Goal: Task Accomplishment & Management: Use online tool/utility

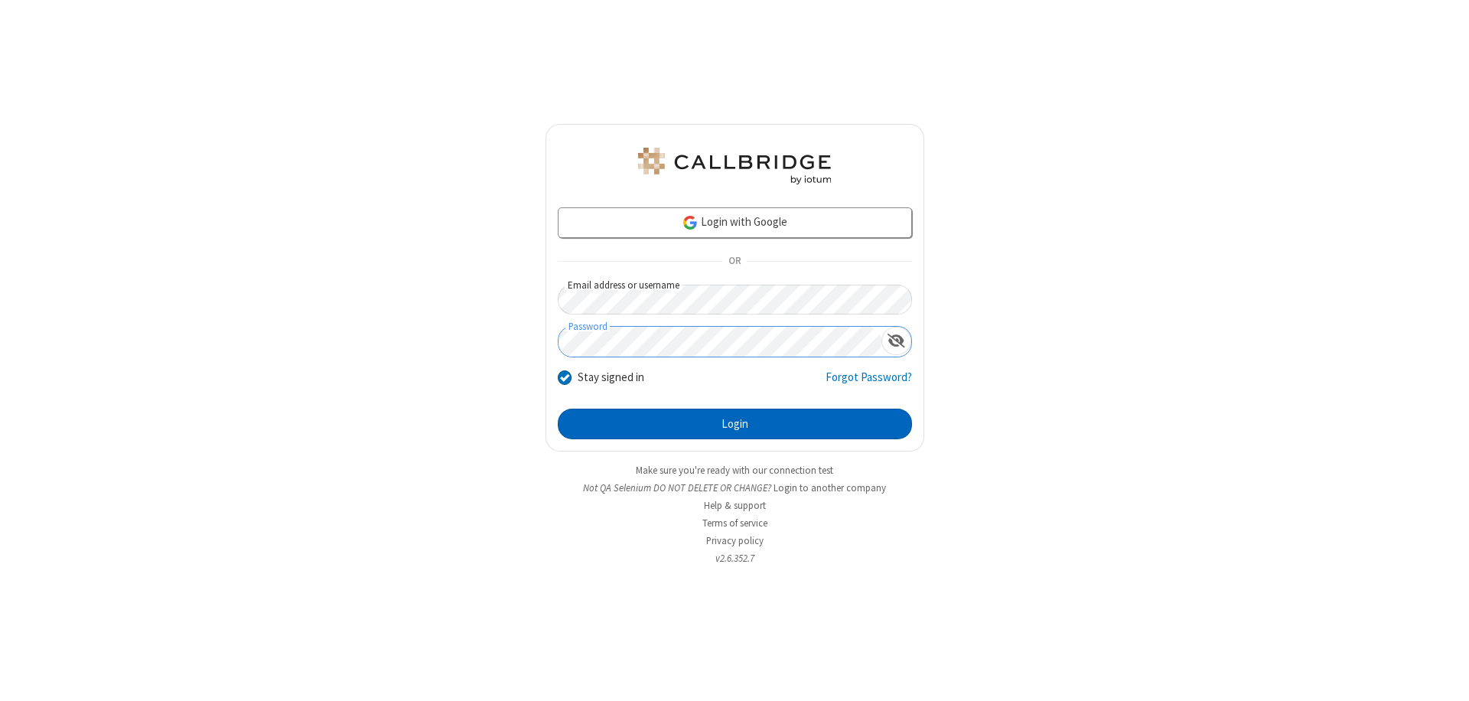
click at [735, 424] on button "Login" at bounding box center [735, 424] width 354 height 31
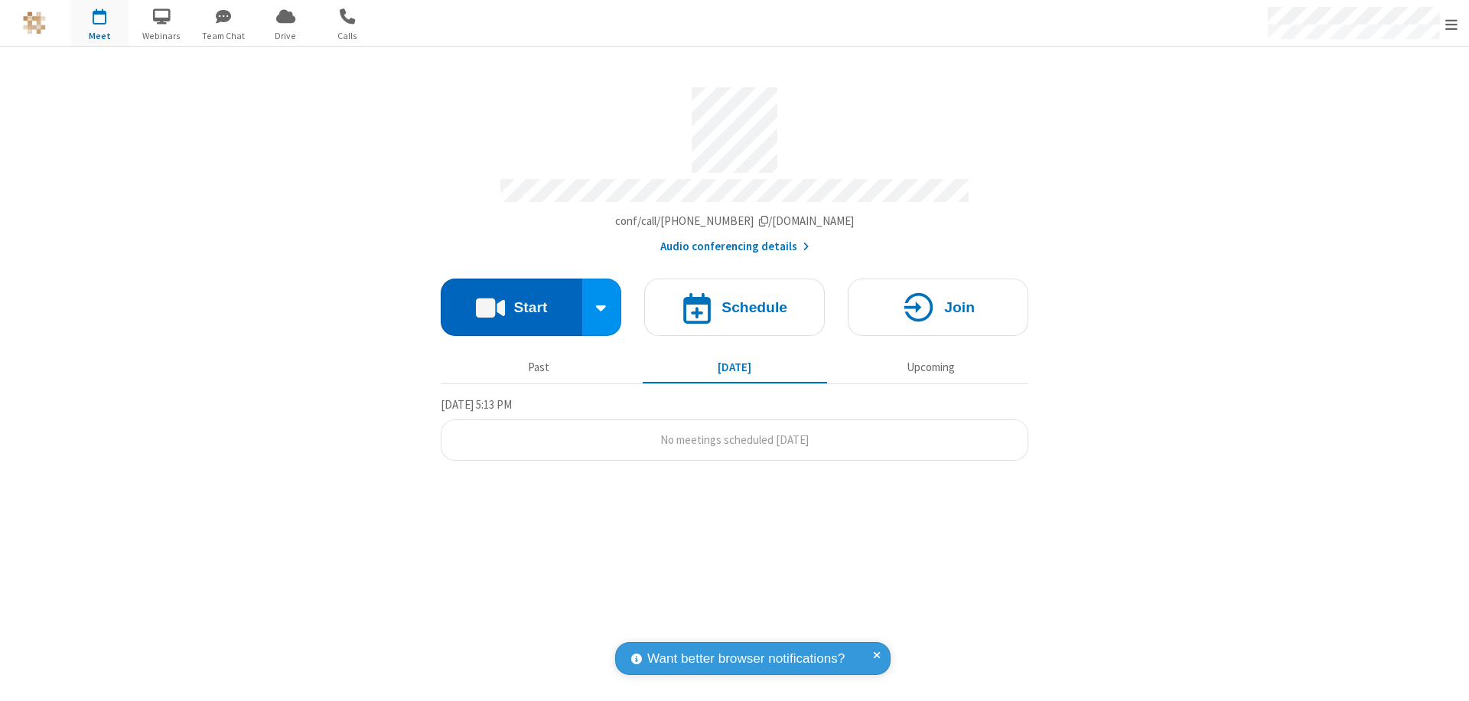
click at [511, 300] on button "Start" at bounding box center [512, 307] width 142 height 57
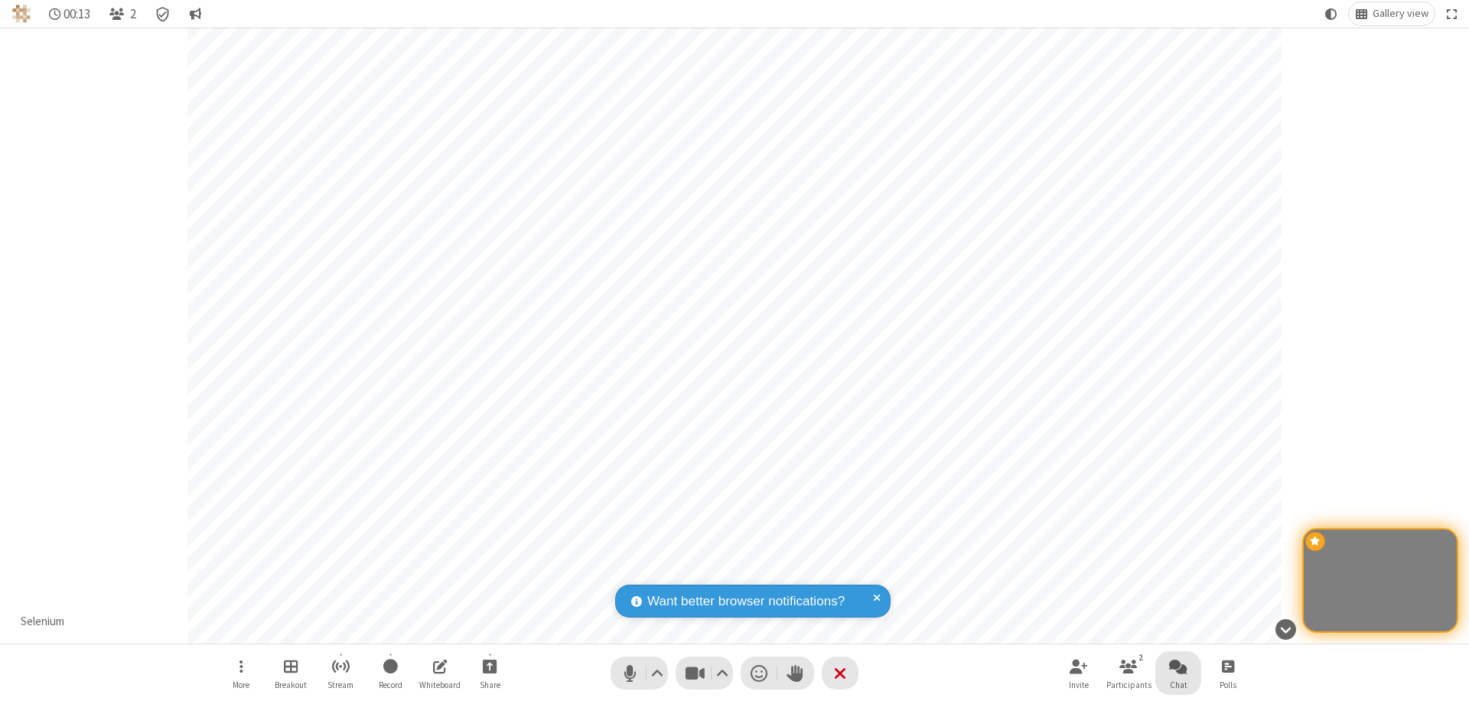
click at [1179, 666] on span "Open chat" at bounding box center [1178, 666] width 18 height 19
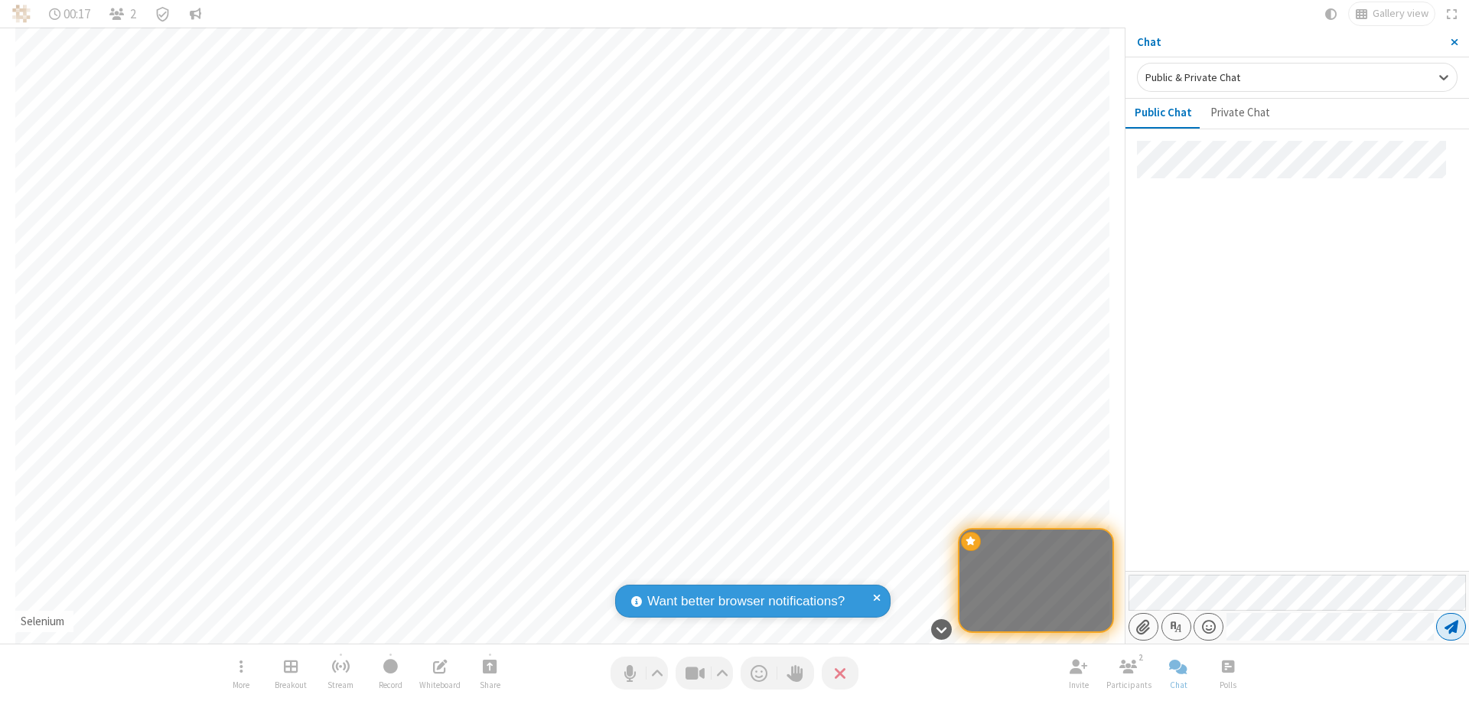
click at [1451, 627] on span "Send message" at bounding box center [1452, 626] width 14 height 15
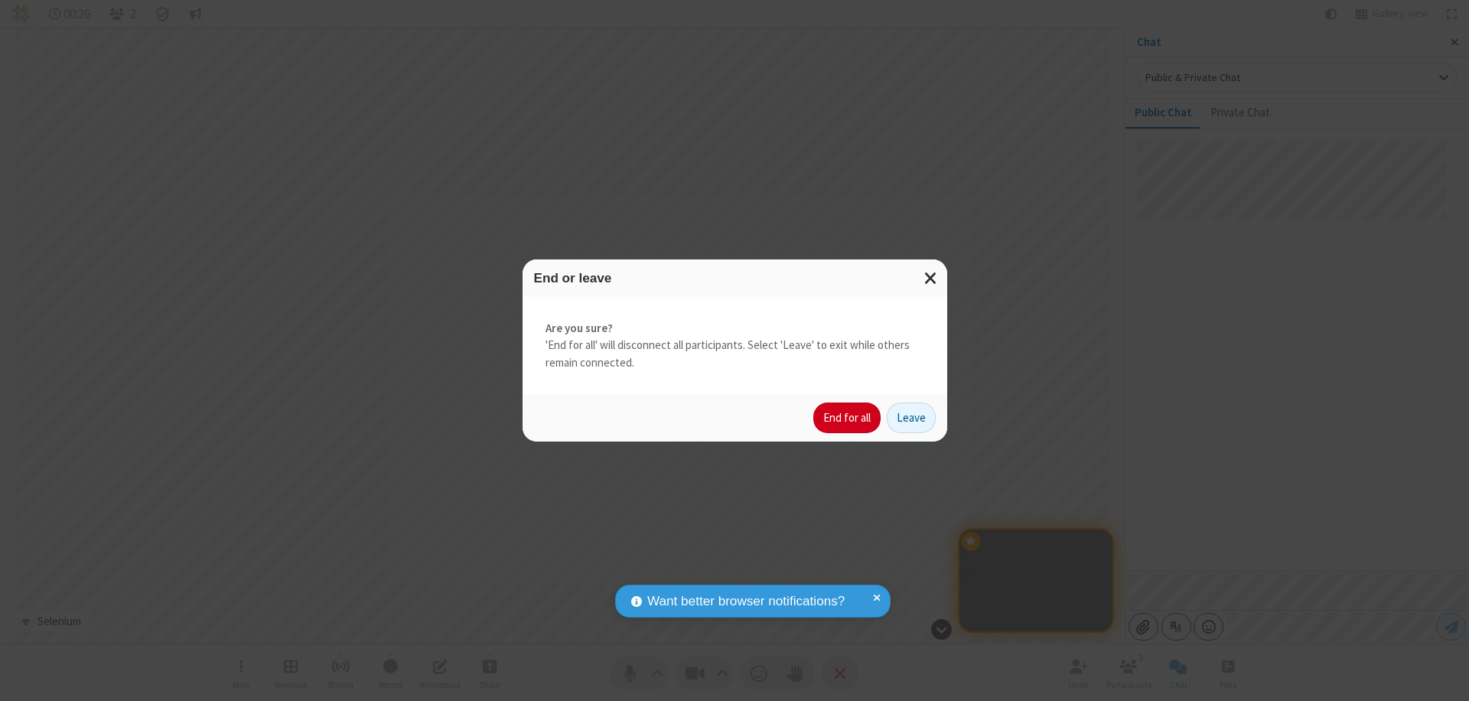
click at [848, 418] on button "End for all" at bounding box center [846, 418] width 67 height 31
